Goal: Find specific page/section: Find specific page/section

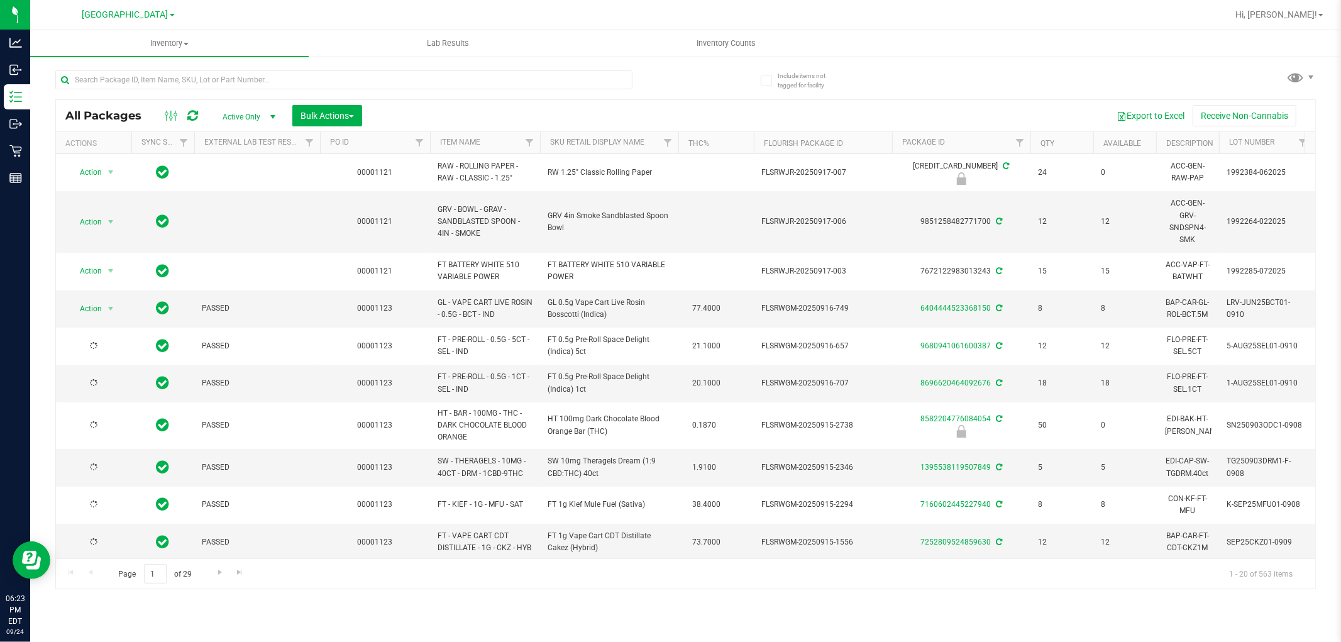
click at [581, 104] on div "All Packages Active Only Active Only Lab Samples Locked All External Internal B…" at bounding box center [685, 115] width 1259 height 31
click at [572, 79] on input "text" at bounding box center [343, 79] width 577 height 19
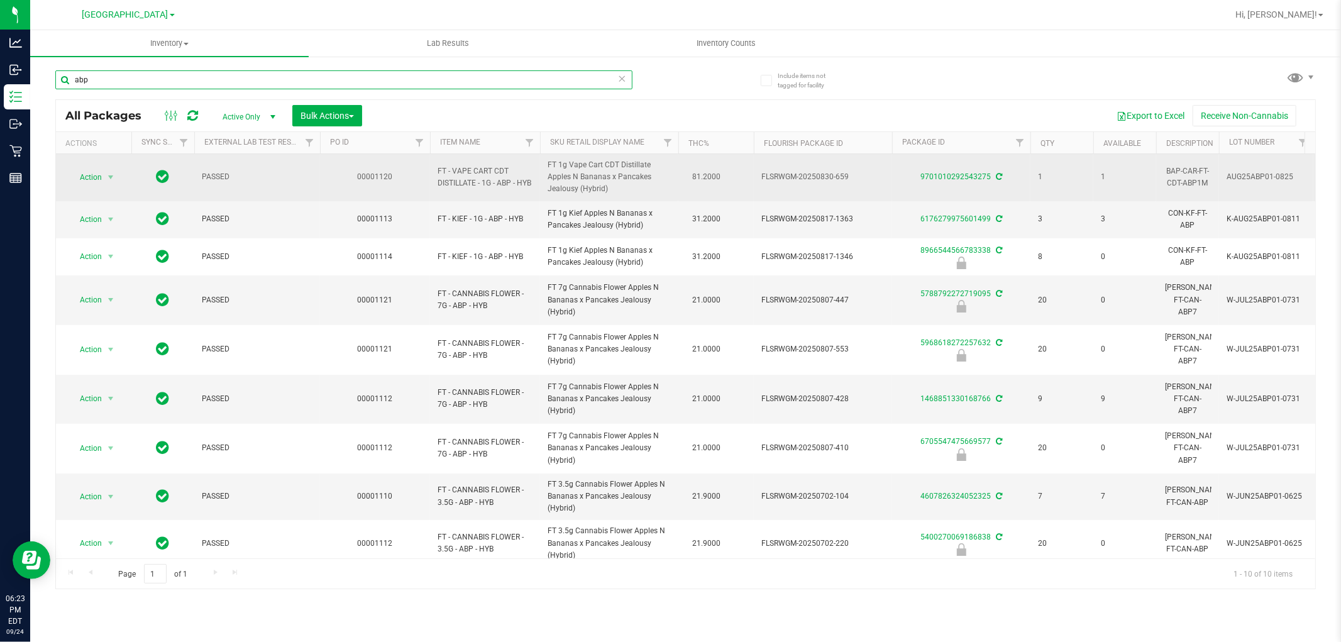
type input "abp"
drag, startPoint x: 509, startPoint y: 174, endPoint x: 466, endPoint y: 170, distance: 43.5
click at [465, 170] on span "FT - VAPE CART CDT DISTILLATE - 1G - ABP - HYB" at bounding box center [485, 177] width 95 height 24
click at [500, 189] on span "FT - VAPE CART CDT DISTILLATE - 1G - ABP - HYB" at bounding box center [485, 177] width 95 height 24
drag, startPoint x: 512, startPoint y: 175, endPoint x: 428, endPoint y: 168, distance: 83.9
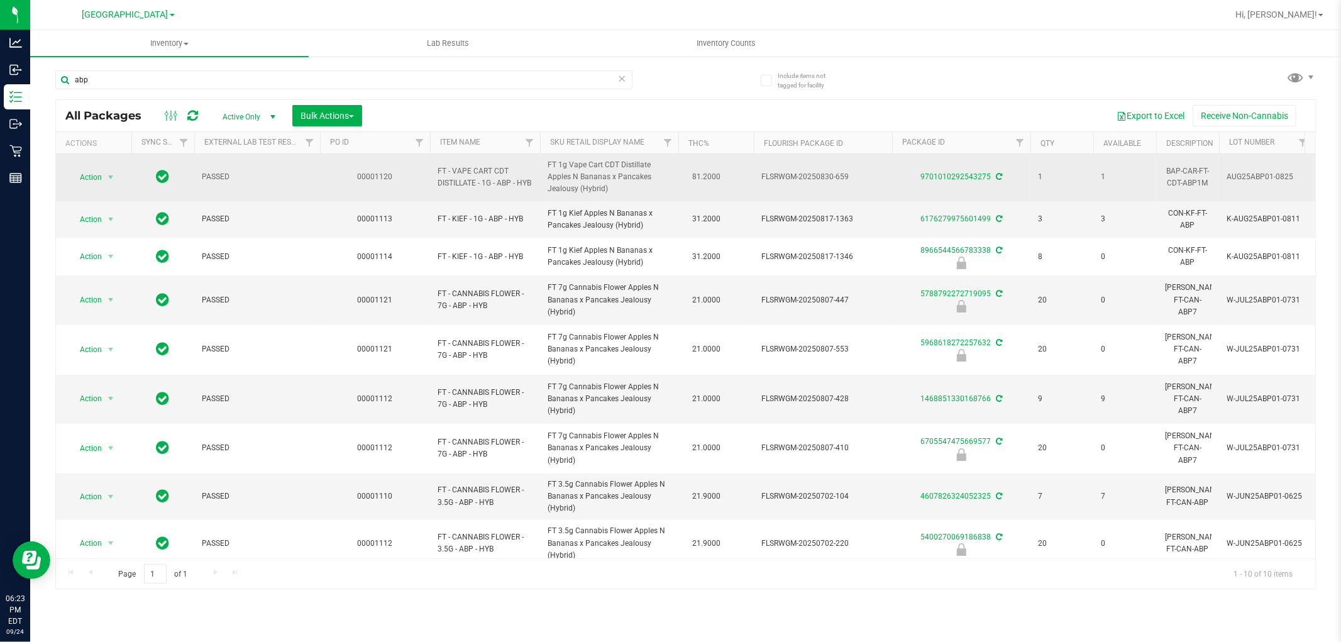
click at [428, 168] on tr "Action Action Adjust qty Create package Edit attributes Global inventory Locate…" at bounding box center [1214, 177] width 2317 height 47
copy tr "FT - VAPE CART CDT DISTILLATE - 1G - ABP"
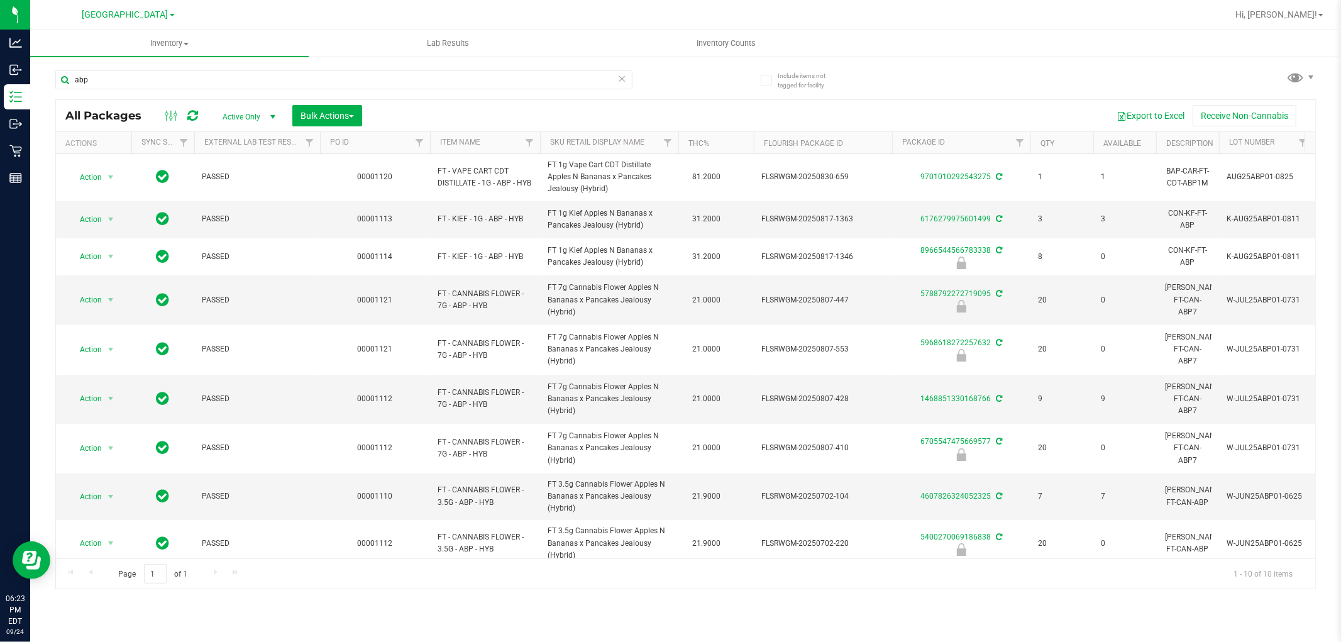
click at [624, 77] on icon at bounding box center [622, 77] width 9 height 15
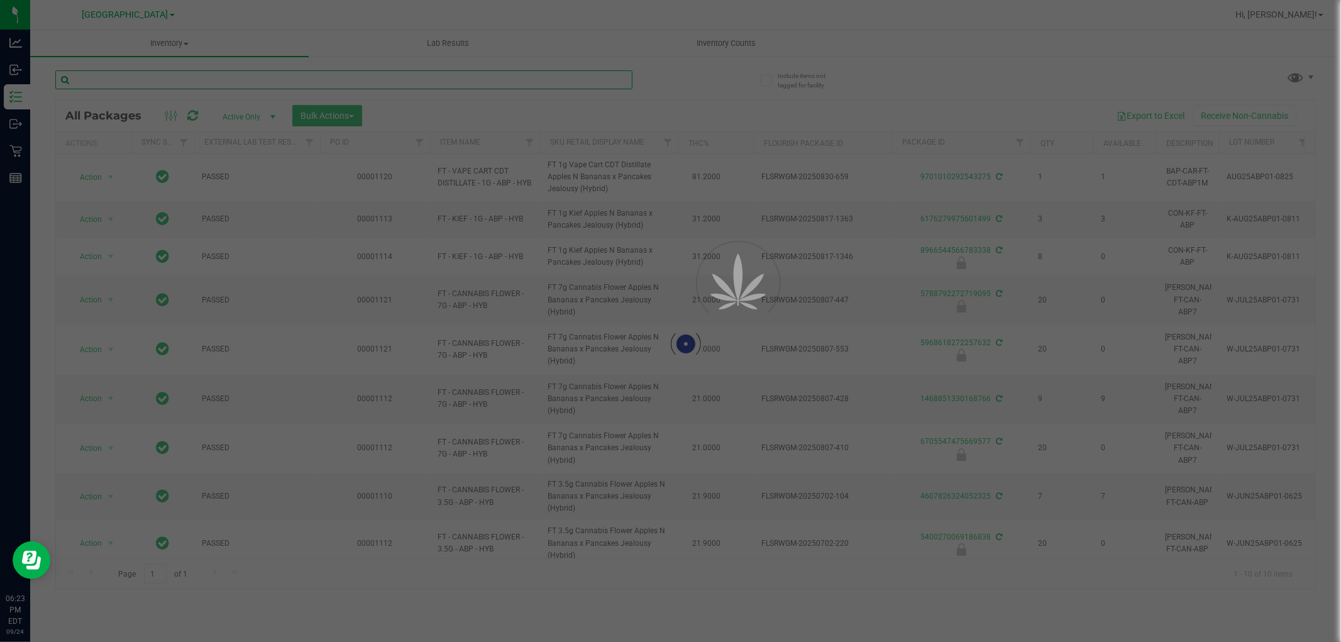
click at [610, 77] on input "text" at bounding box center [343, 79] width 577 height 19
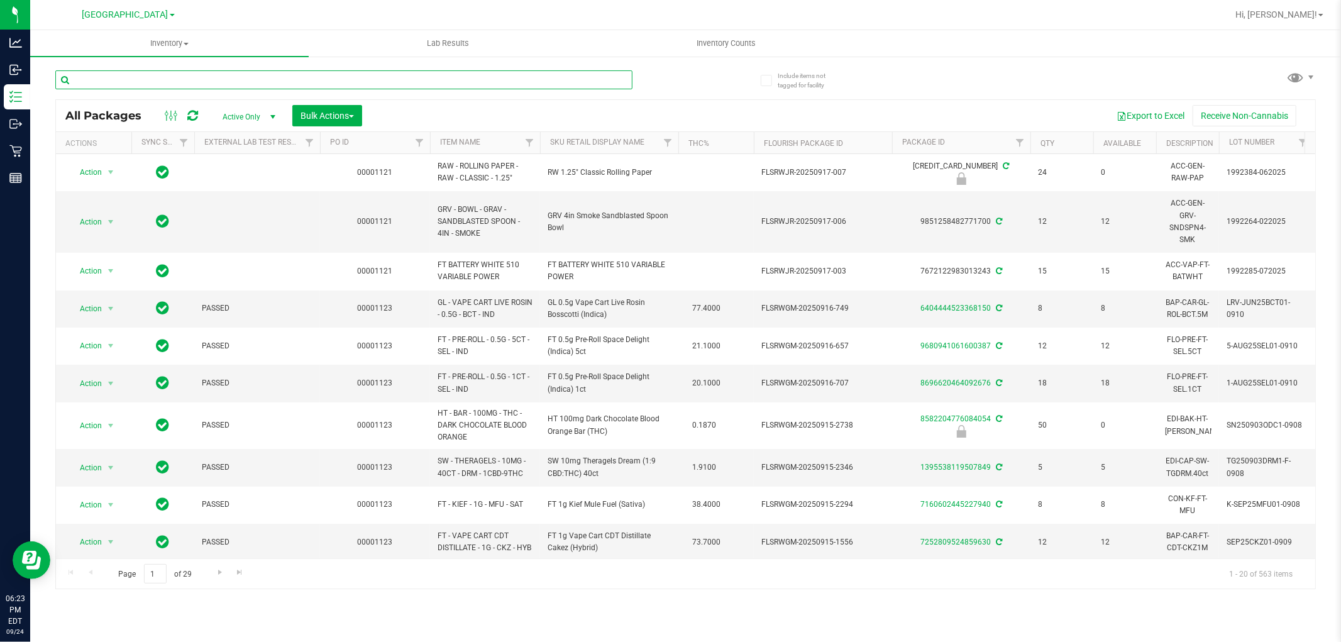
type input "FT - VAPE CART CDT DISTILLATE - 1G - ABP"
